Goal: Entertainment & Leisure: Consume media (video, audio)

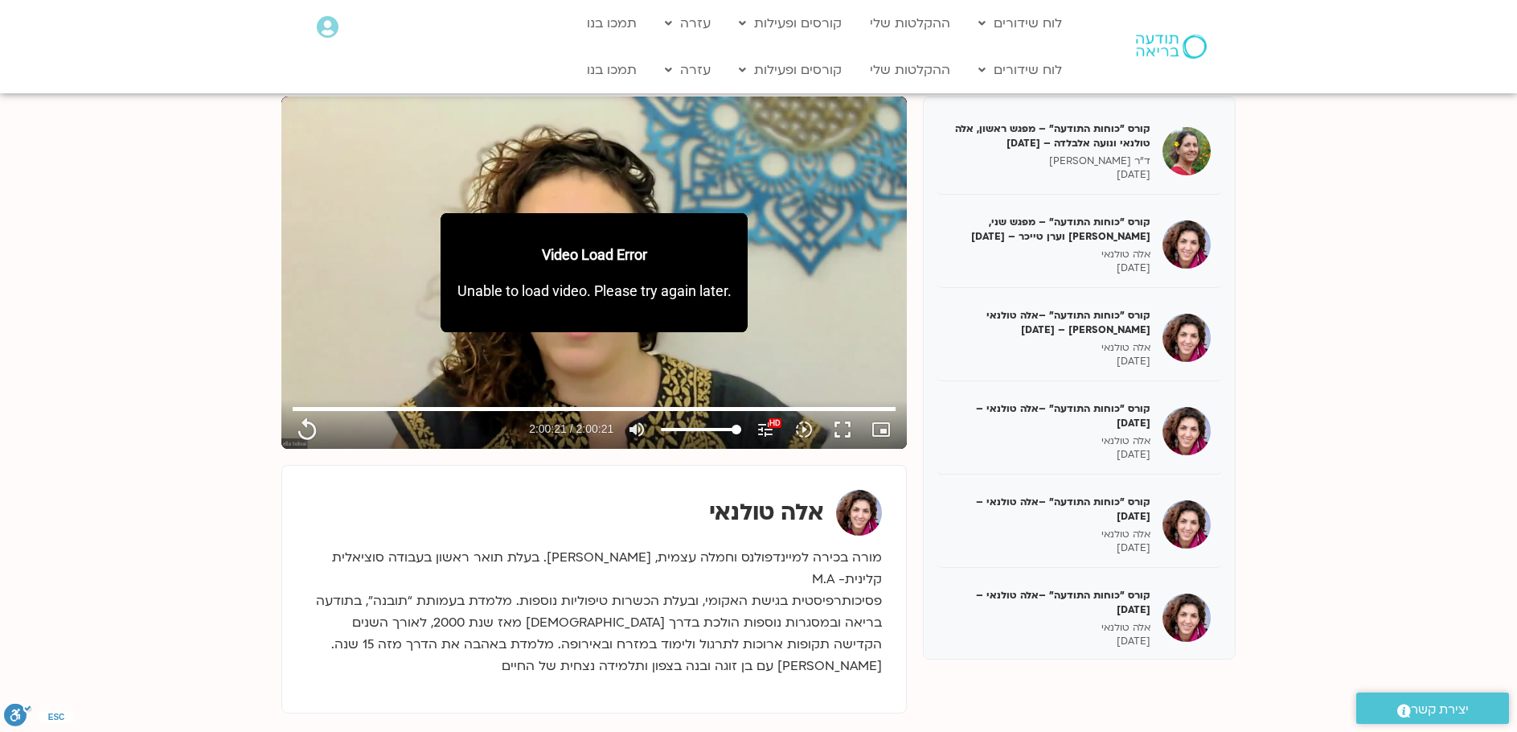
scroll to position [278, 0]
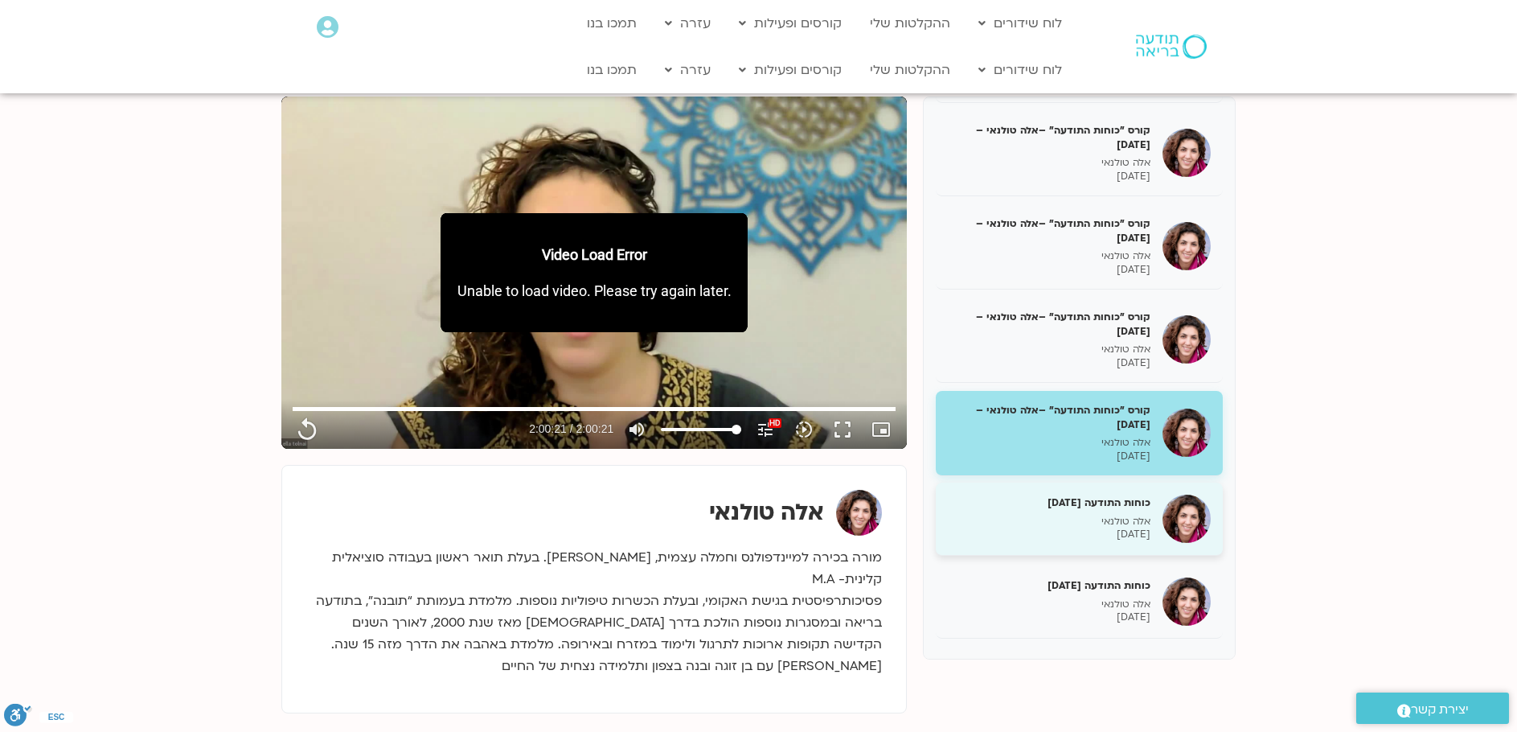
type input "7221.76"
click at [1120, 516] on p "אלה טולנאי" at bounding box center [1049, 522] width 203 height 14
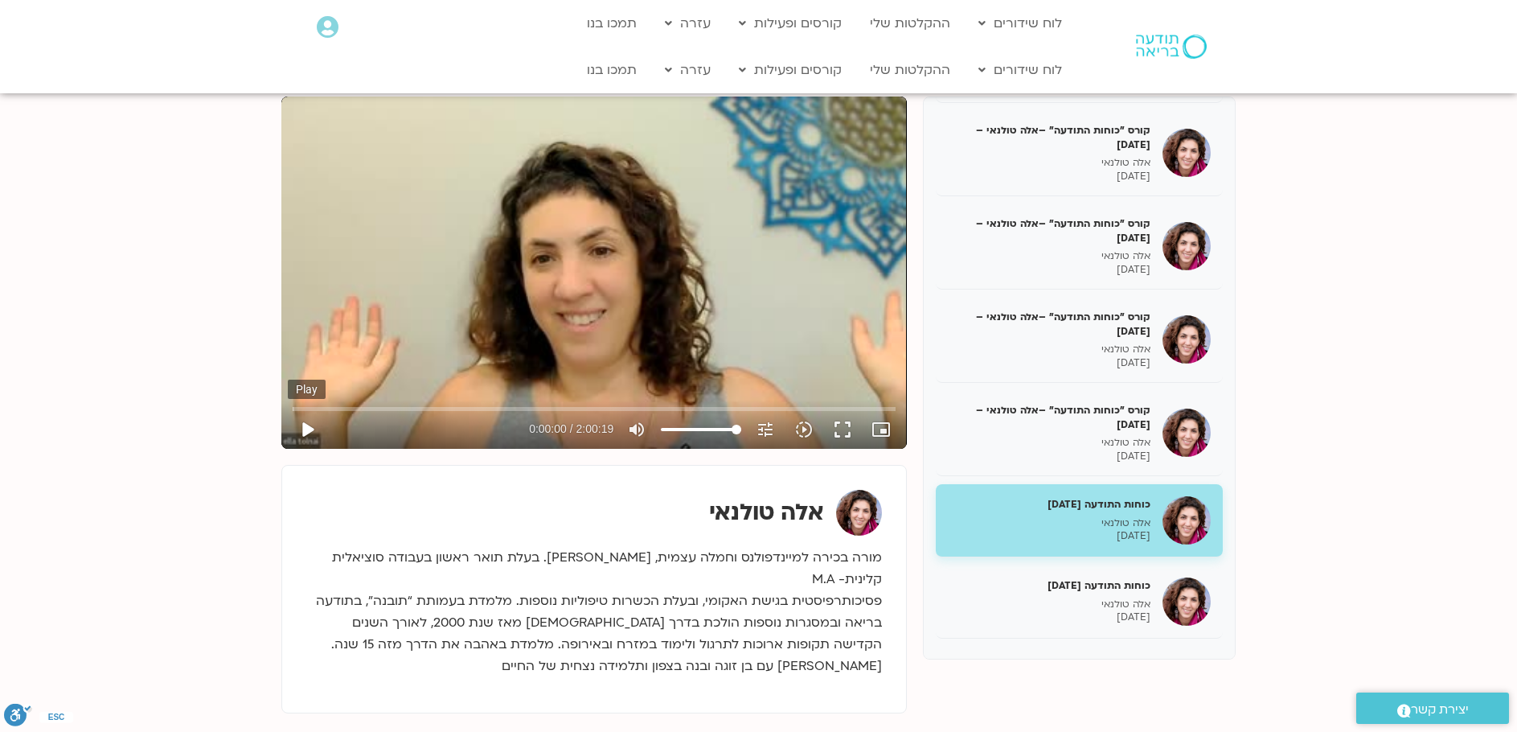
click at [304, 424] on button "play_arrow" at bounding box center [307, 429] width 39 height 39
click at [429, 406] on input "Seek" at bounding box center [594, 409] width 603 height 10
click at [446, 408] on input "Seek" at bounding box center [594, 409] width 603 height 10
click at [462, 408] on input "Seek" at bounding box center [594, 409] width 603 height 10
click at [477, 408] on input "Seek" at bounding box center [594, 409] width 603 height 10
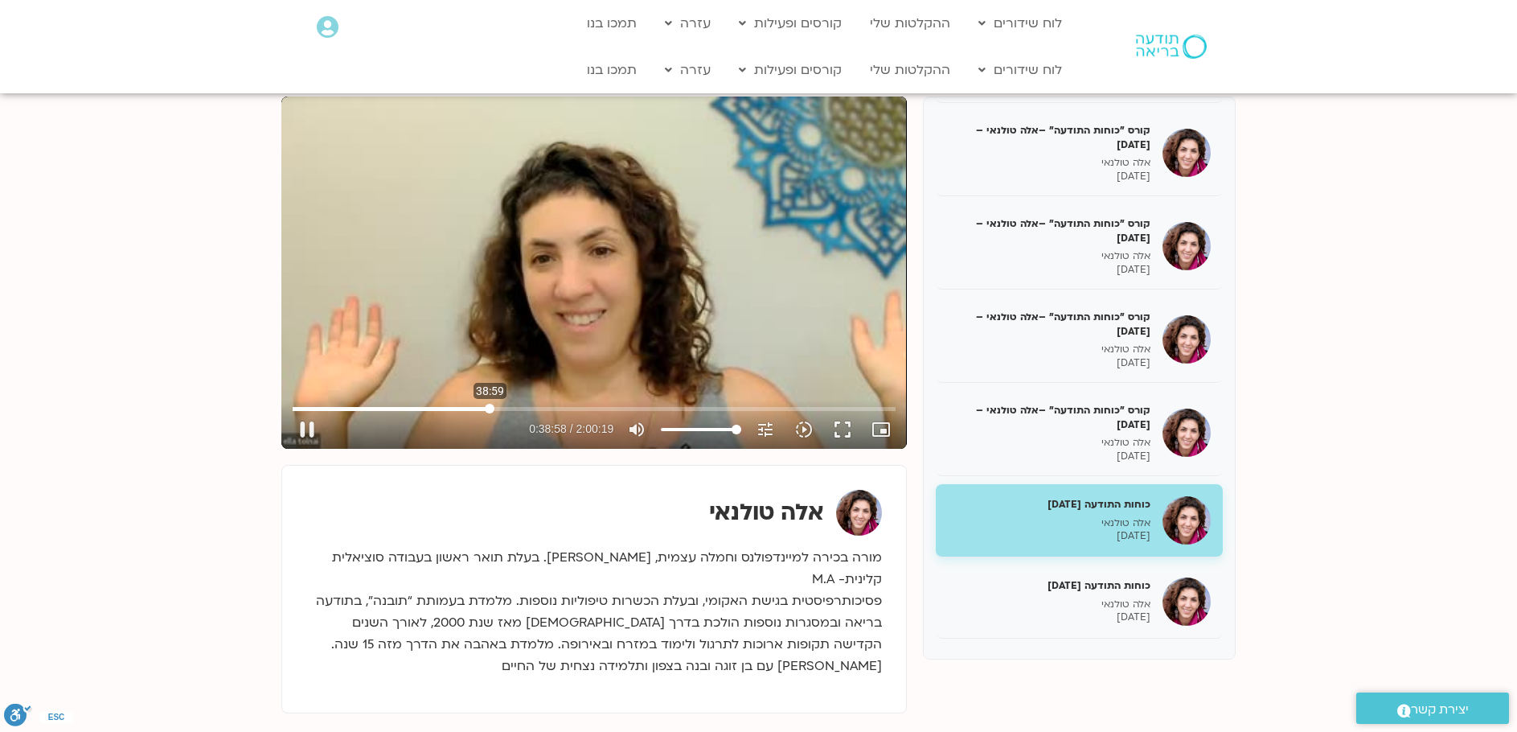
click at [490, 408] on input "Seek" at bounding box center [594, 409] width 603 height 10
click at [509, 405] on input "Seek" at bounding box center [594, 409] width 603 height 10
click at [502, 409] on input "Seek" at bounding box center [594, 409] width 603 height 10
click at [510, 408] on input "Seek" at bounding box center [594, 409] width 603 height 10
click at [523, 406] on input "Seek" at bounding box center [594, 409] width 603 height 10
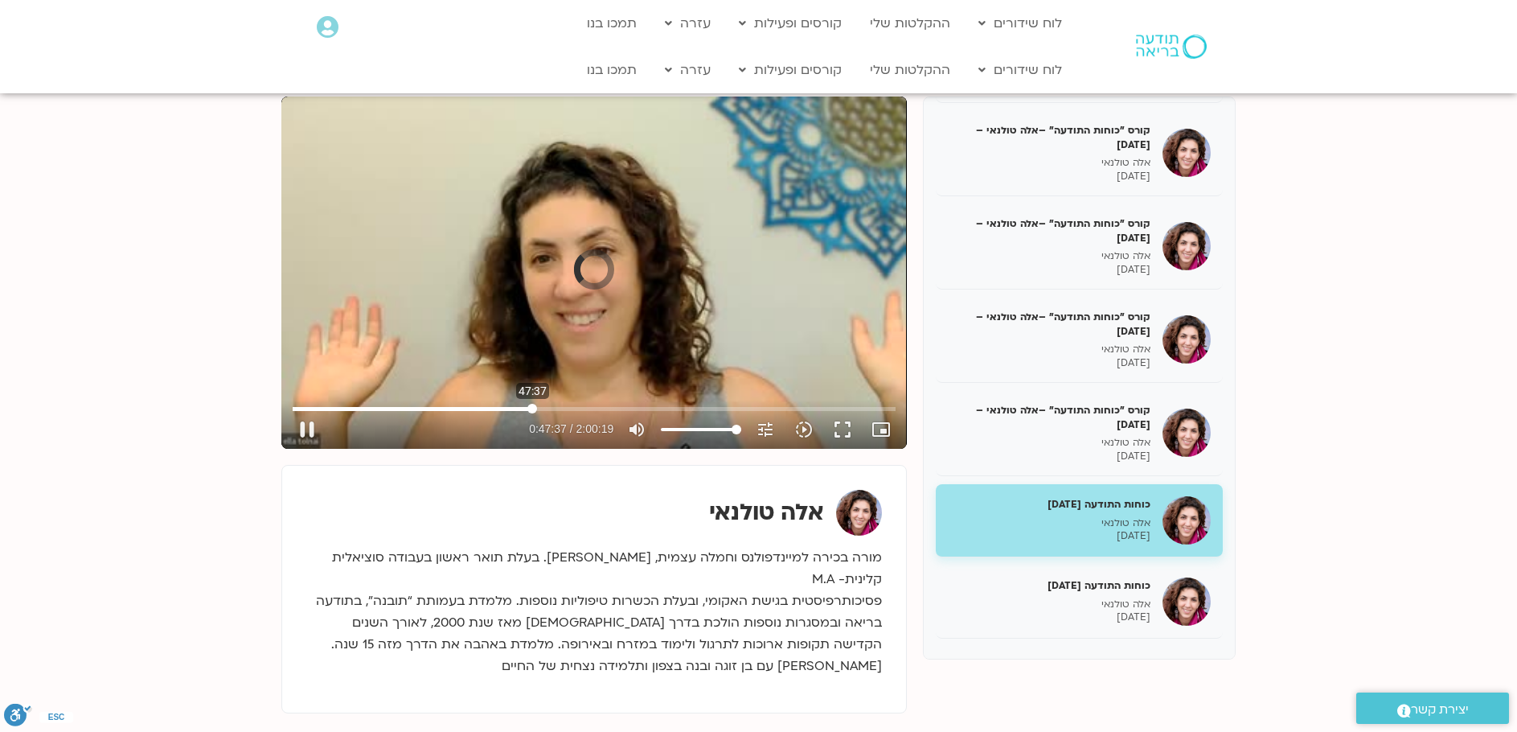
click at [532, 407] on input "Seek" at bounding box center [594, 409] width 603 height 10
click at [545, 412] on input "Seek" at bounding box center [594, 409] width 603 height 10
click at [562, 407] on input "Seek" at bounding box center [594, 409] width 603 height 10
click at [573, 409] on input "Seek" at bounding box center [594, 409] width 603 height 10
click at [589, 408] on input "Seek" at bounding box center [594, 409] width 603 height 10
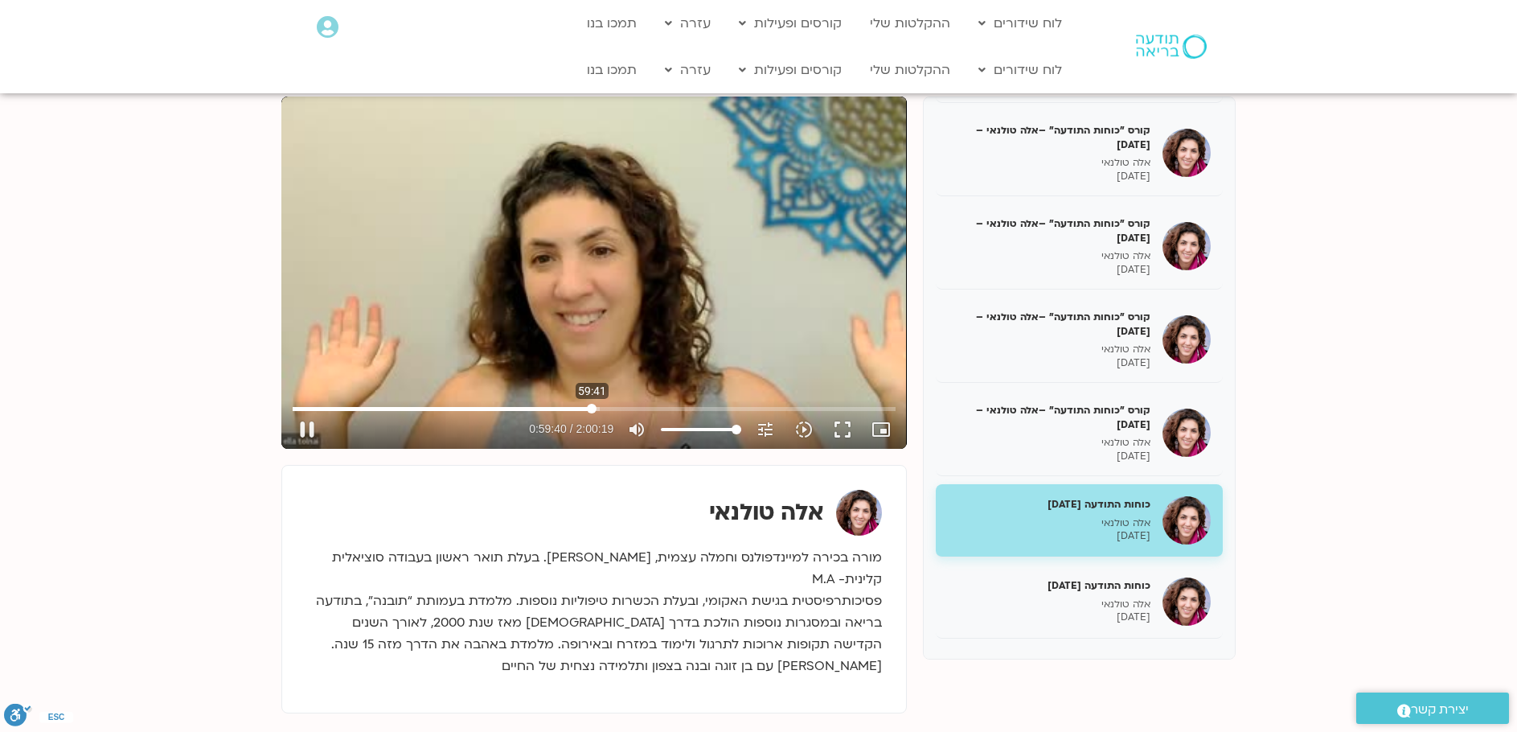
click at [592, 406] on input "Seek" at bounding box center [594, 409] width 603 height 10
click at [598, 409] on input "Seek" at bounding box center [594, 409] width 603 height 10
click at [592, 407] on input "Seek" at bounding box center [594, 409] width 603 height 10
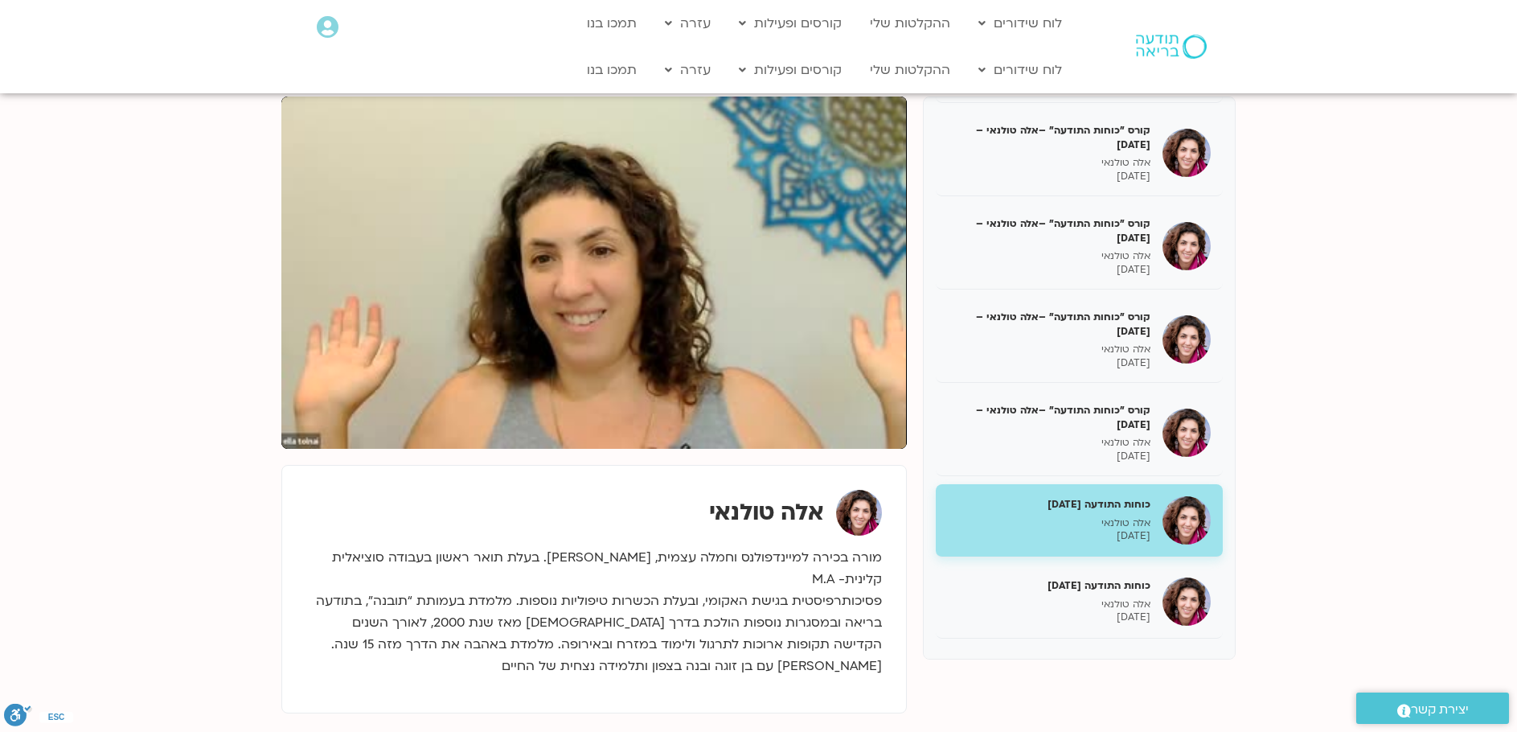
drag, startPoint x: 653, startPoint y: 473, endPoint x: 46, endPoint y: 432, distance: 608.5
click at [46, 432] on section "קורס "כוחות התודעה" – מפגש ראשון, [PERSON_NAME] ונועה אלבלדה – [DATE] ד"ר [PERS…" at bounding box center [758, 429] width 1517 height 762
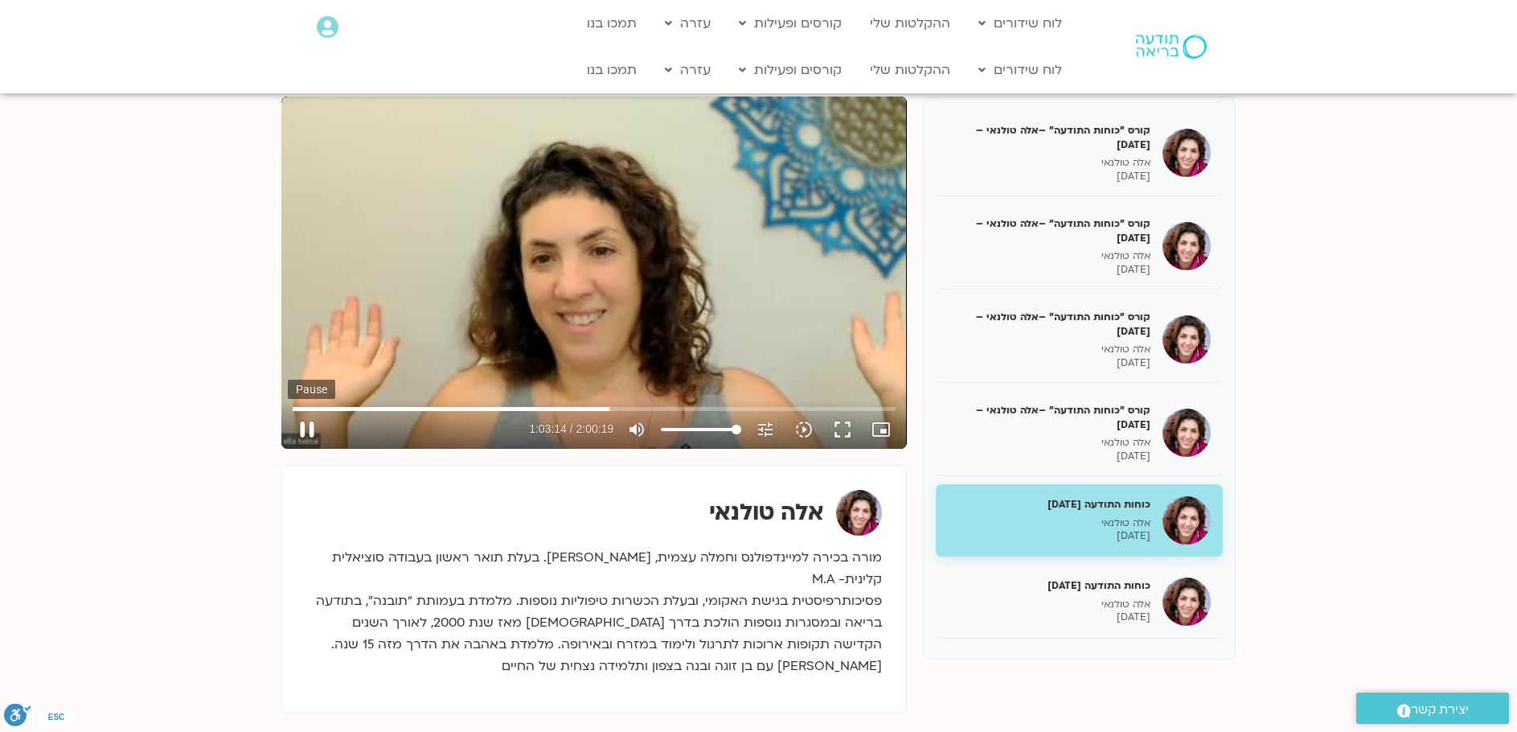
click at [305, 424] on button "pause" at bounding box center [307, 429] width 39 height 39
type input "3794.228616"
